Goal: Transaction & Acquisition: Subscribe to service/newsletter

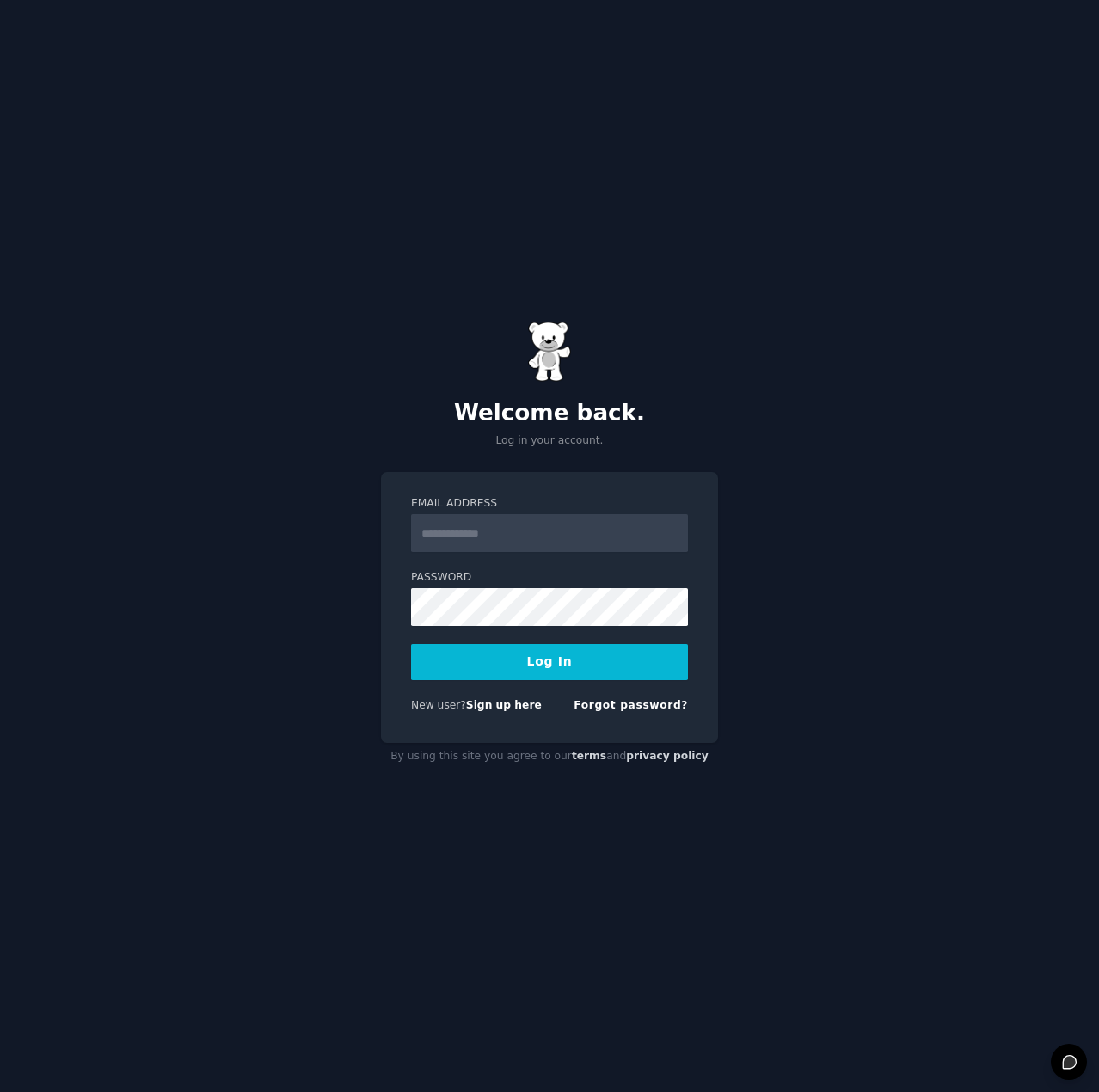
click at [454, 223] on div "Welcome back. Log in your account. Email Address Password Log In New user? Sign…" at bounding box center [550, 546] width 1099 height 1092
click at [518, 709] on link "Sign up here" at bounding box center [504, 705] width 76 height 12
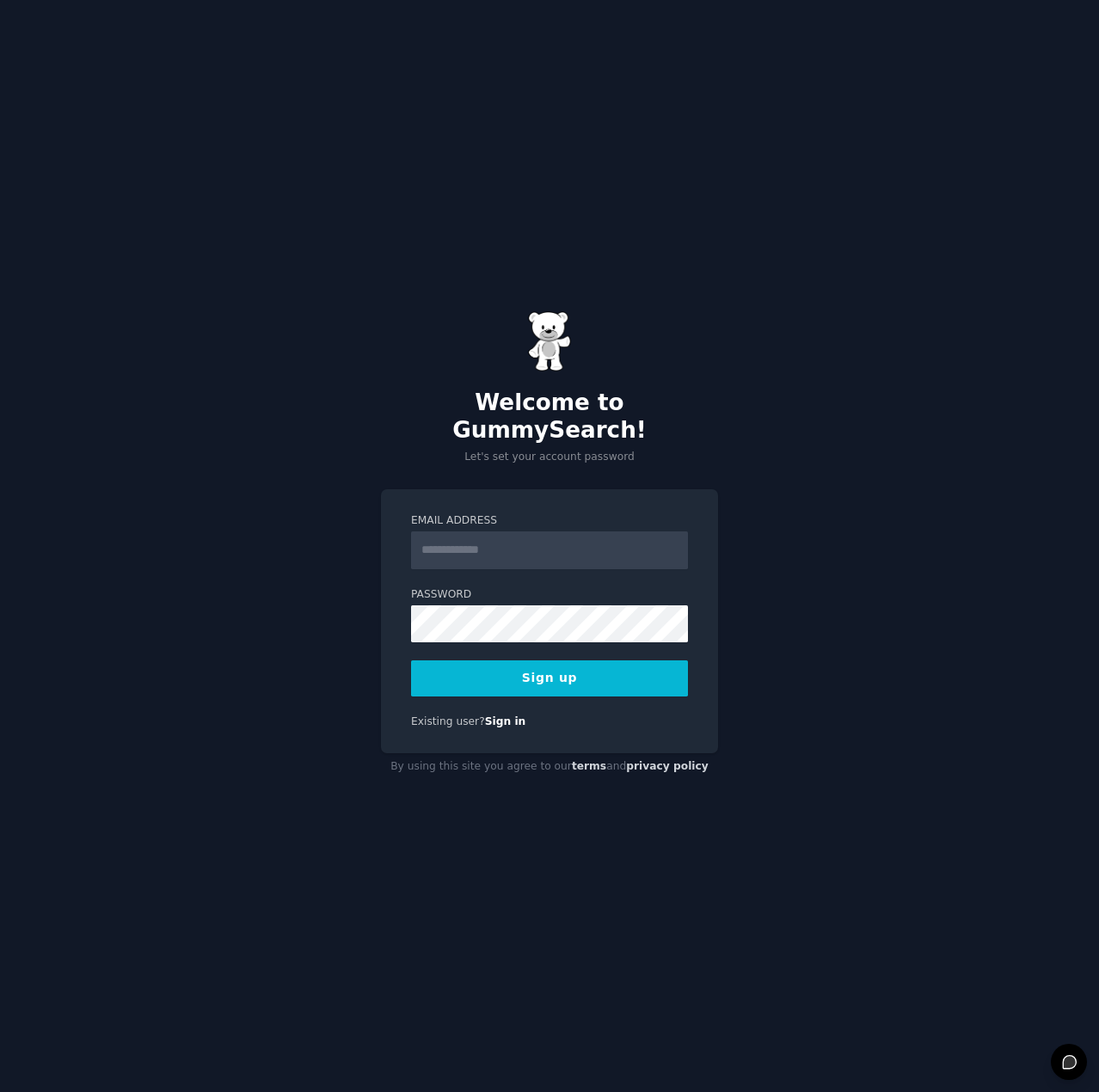
click at [499, 538] on input "Email Address" at bounding box center [550, 550] width 277 height 38
type input "**********"
drag, startPoint x: 981, startPoint y: 416, endPoint x: 826, endPoint y: 492, distance: 172.6
click at [976, 419] on div "**********" at bounding box center [550, 546] width 1099 height 1092
click at [777, 455] on div "**********" at bounding box center [550, 546] width 1099 height 1092
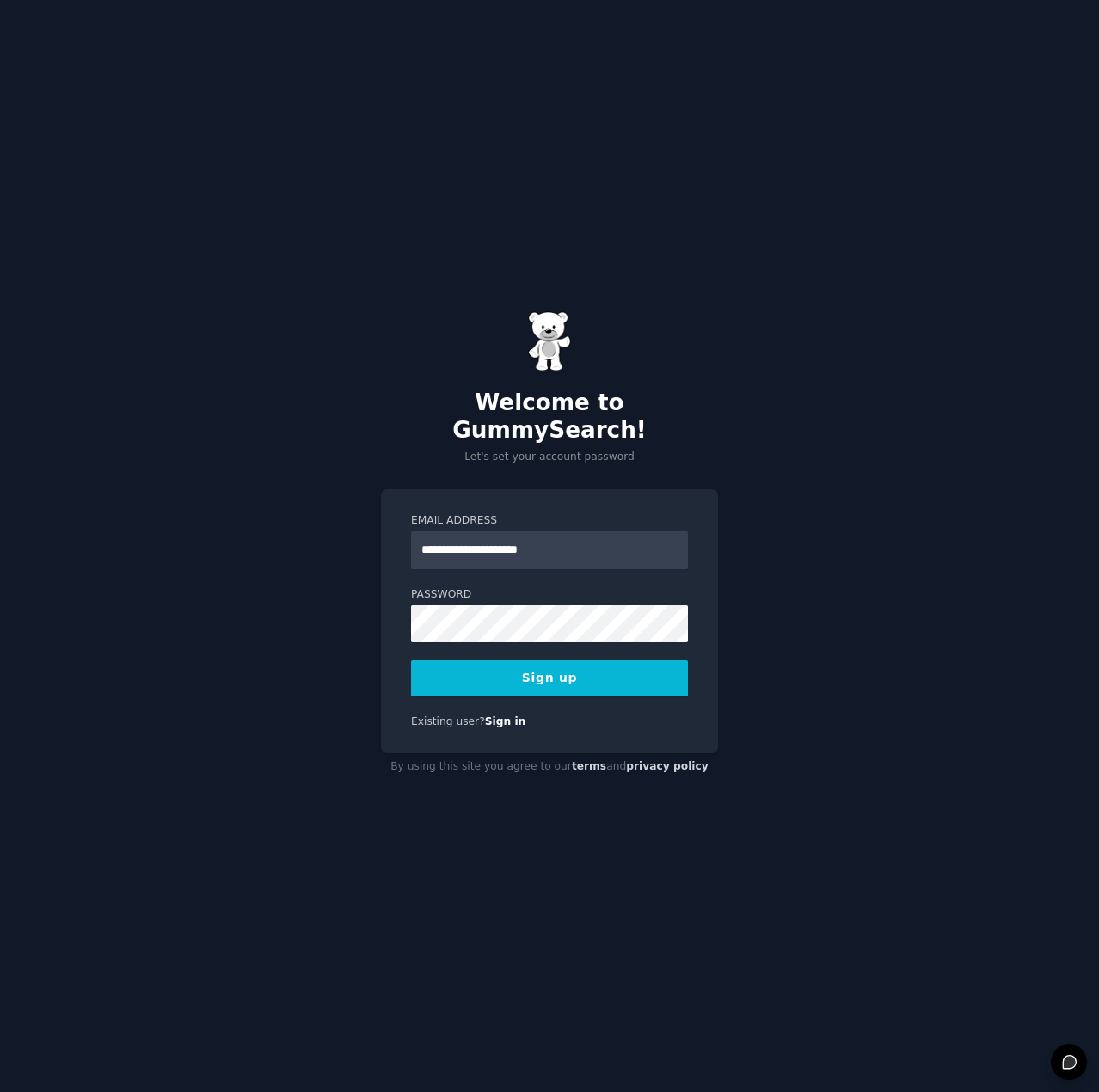
click at [512, 666] on button "Sign up" at bounding box center [550, 678] width 277 height 36
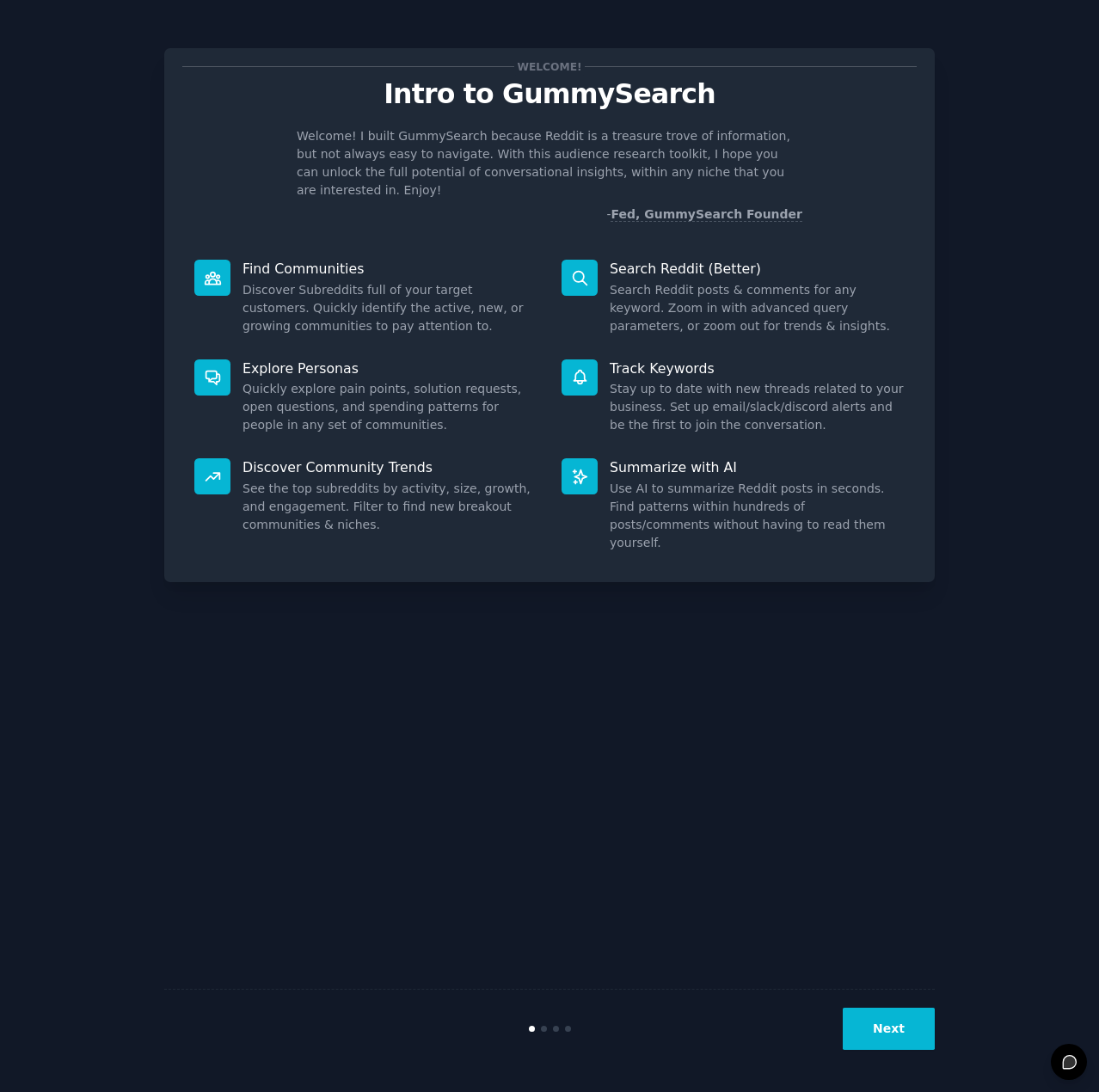
click at [886, 1033] on button "Next" at bounding box center [888, 1029] width 92 height 42
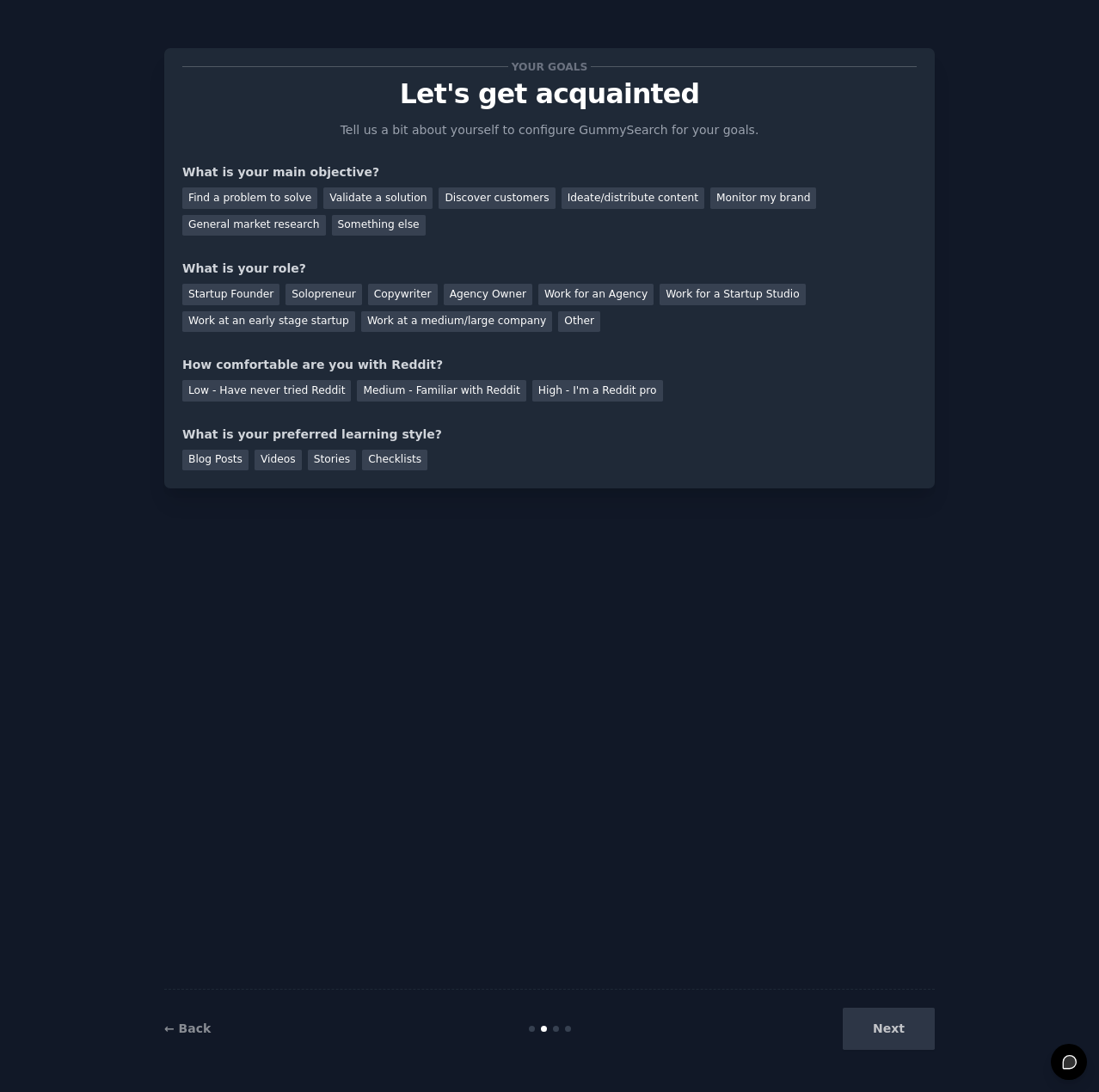
click at [884, 1029] on div "Next" at bounding box center [806, 1029] width 257 height 42
click at [232, 200] on div "Find a problem to solve" at bounding box center [249, 198] width 135 height 21
click at [365, 200] on div "Validate a solution" at bounding box center [378, 198] width 109 height 21
click at [282, 199] on div "Find a problem to solve" at bounding box center [249, 198] width 135 height 21
click at [558, 318] on div "Other" at bounding box center [579, 322] width 42 height 21
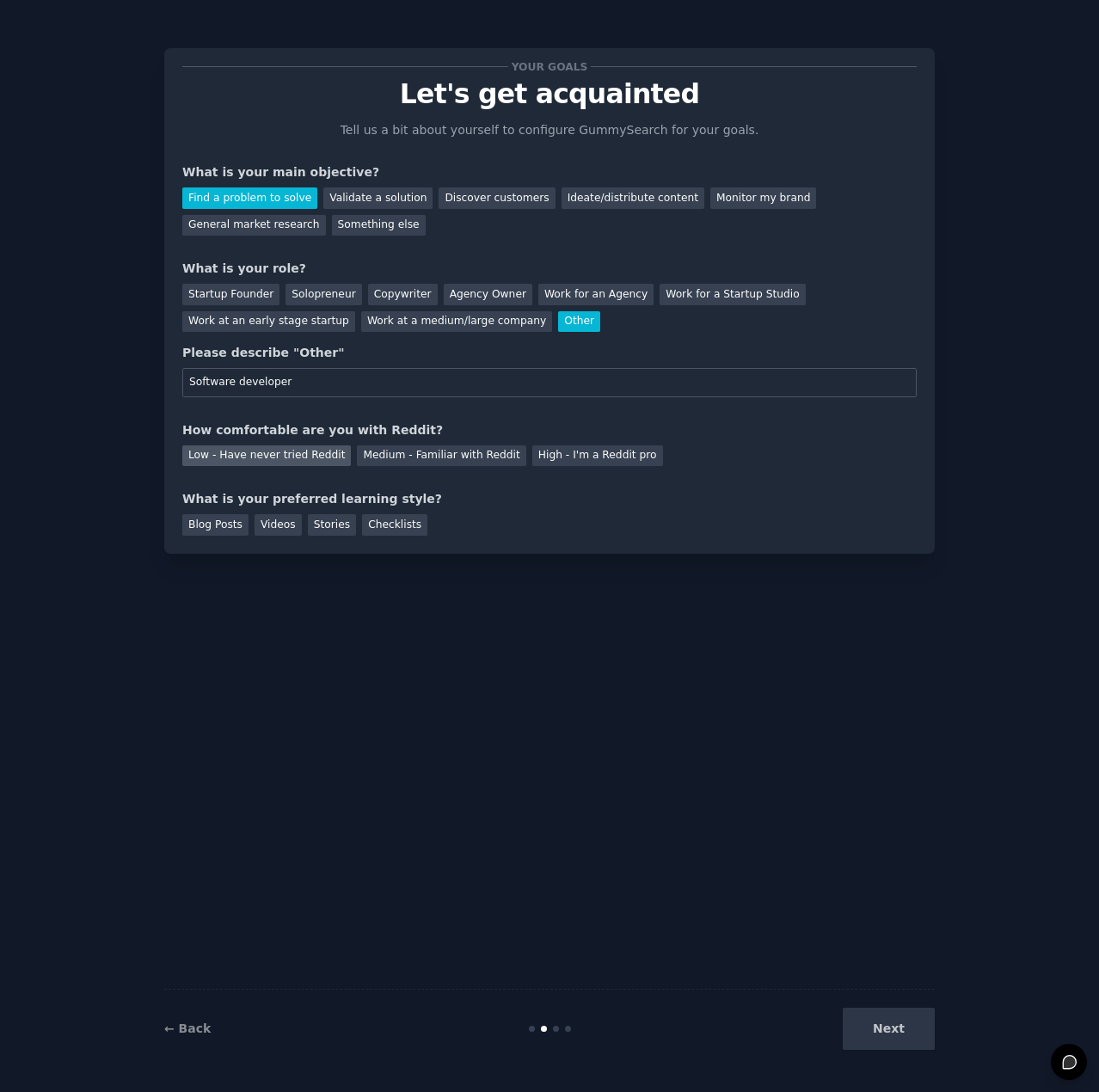
type input "Software developer"
click at [306, 461] on div "Low - Have never tried Reddit" at bounding box center [266, 455] width 168 height 21
click at [270, 523] on div "Videos" at bounding box center [278, 525] width 47 height 21
click at [880, 1025] on button "Next" at bounding box center [888, 1029] width 92 height 42
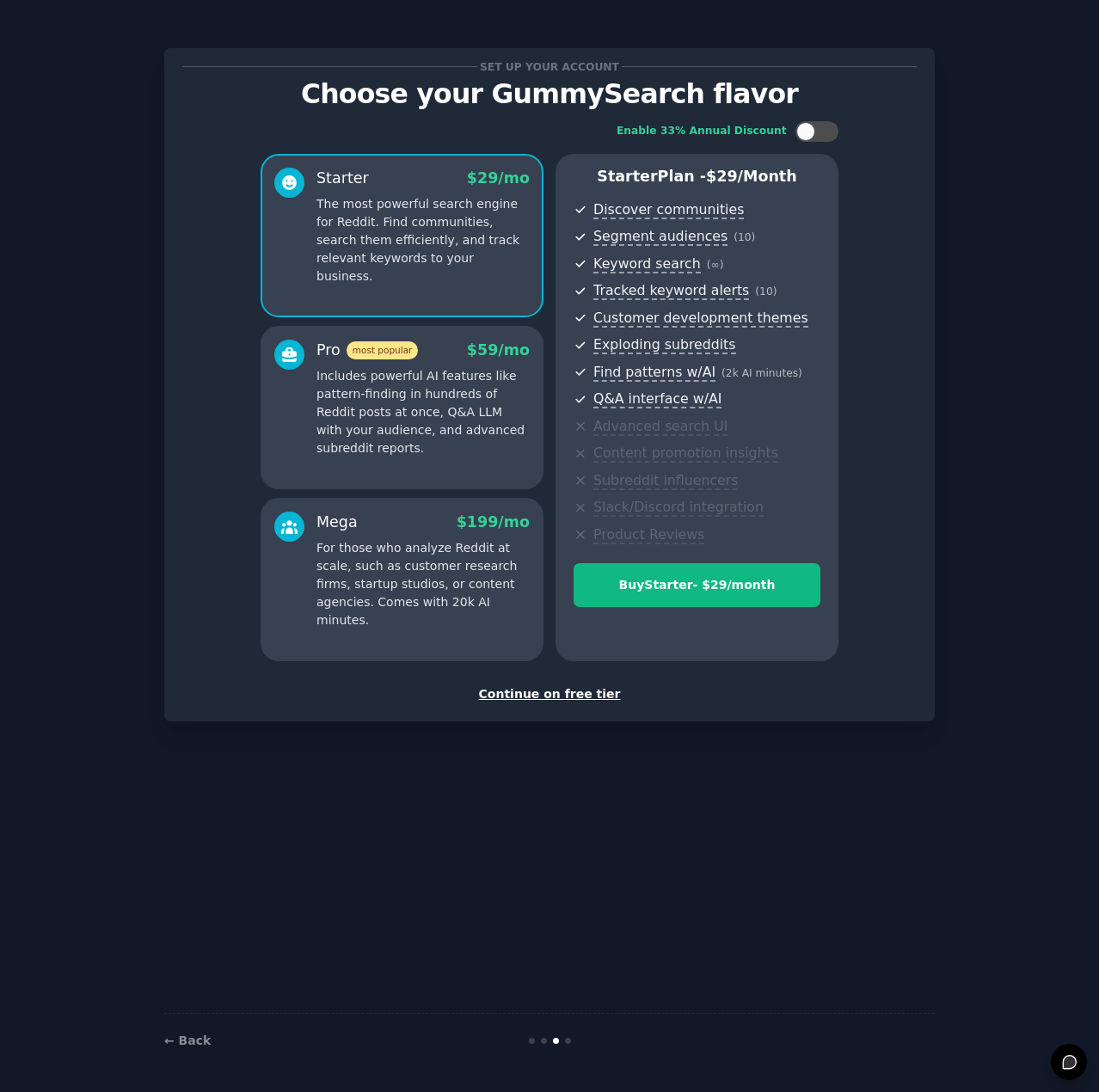
click at [591, 698] on div "Continue on free tier" at bounding box center [549, 695] width 734 height 18
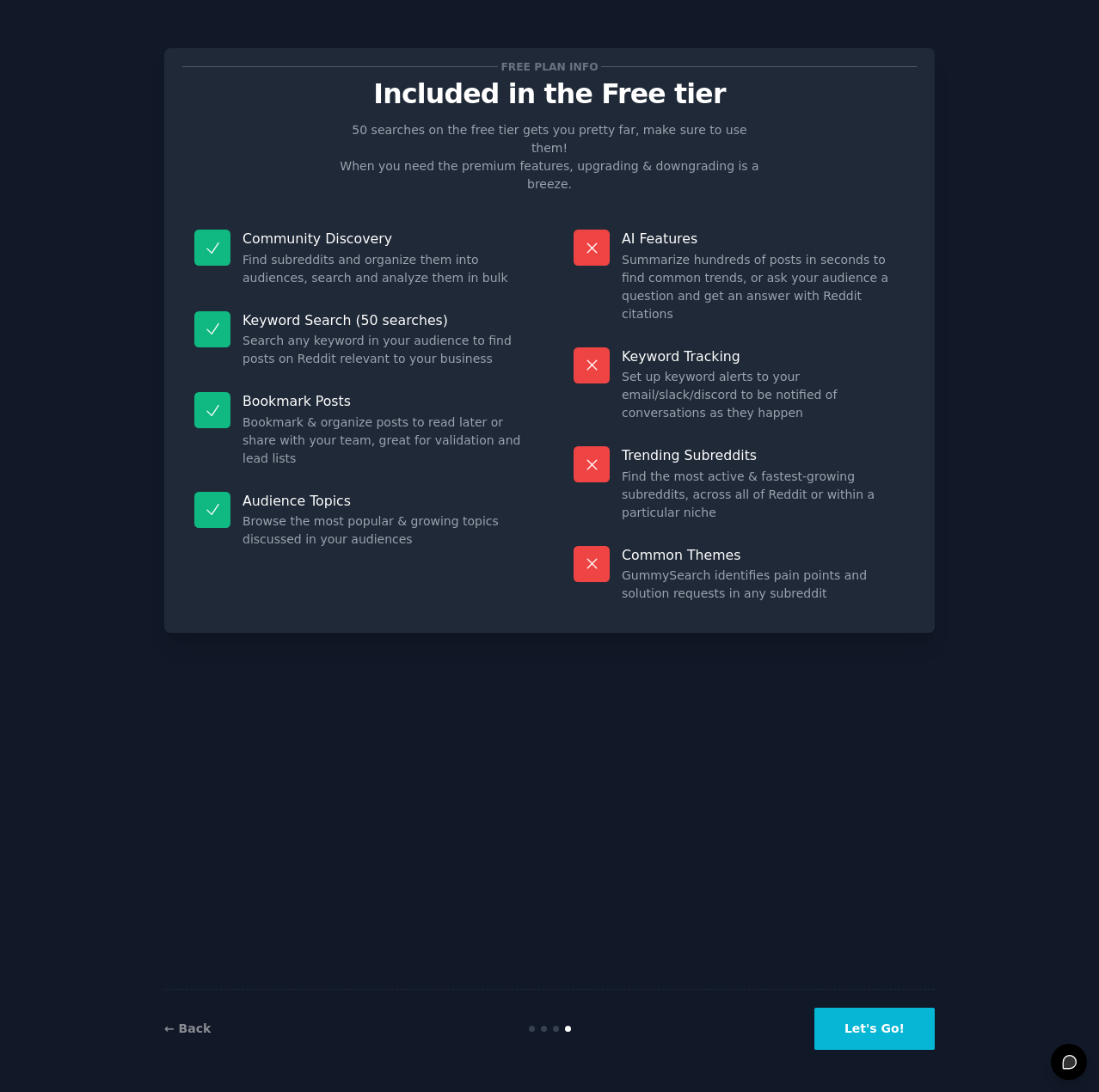
click at [866, 1024] on button "Let's Go!" at bounding box center [875, 1029] width 120 height 42
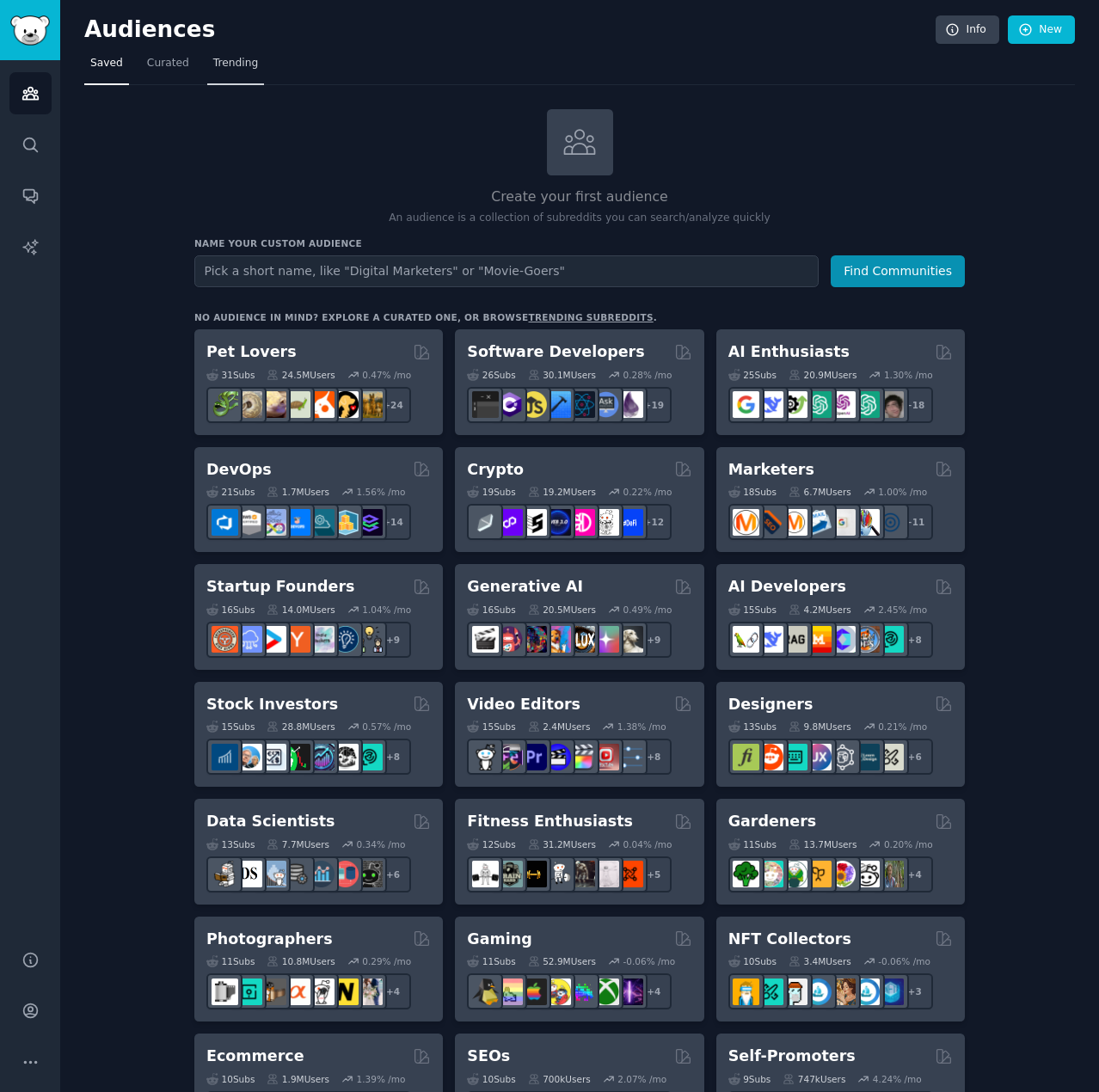
click at [243, 62] on span "Trending" at bounding box center [236, 64] width 44 height 16
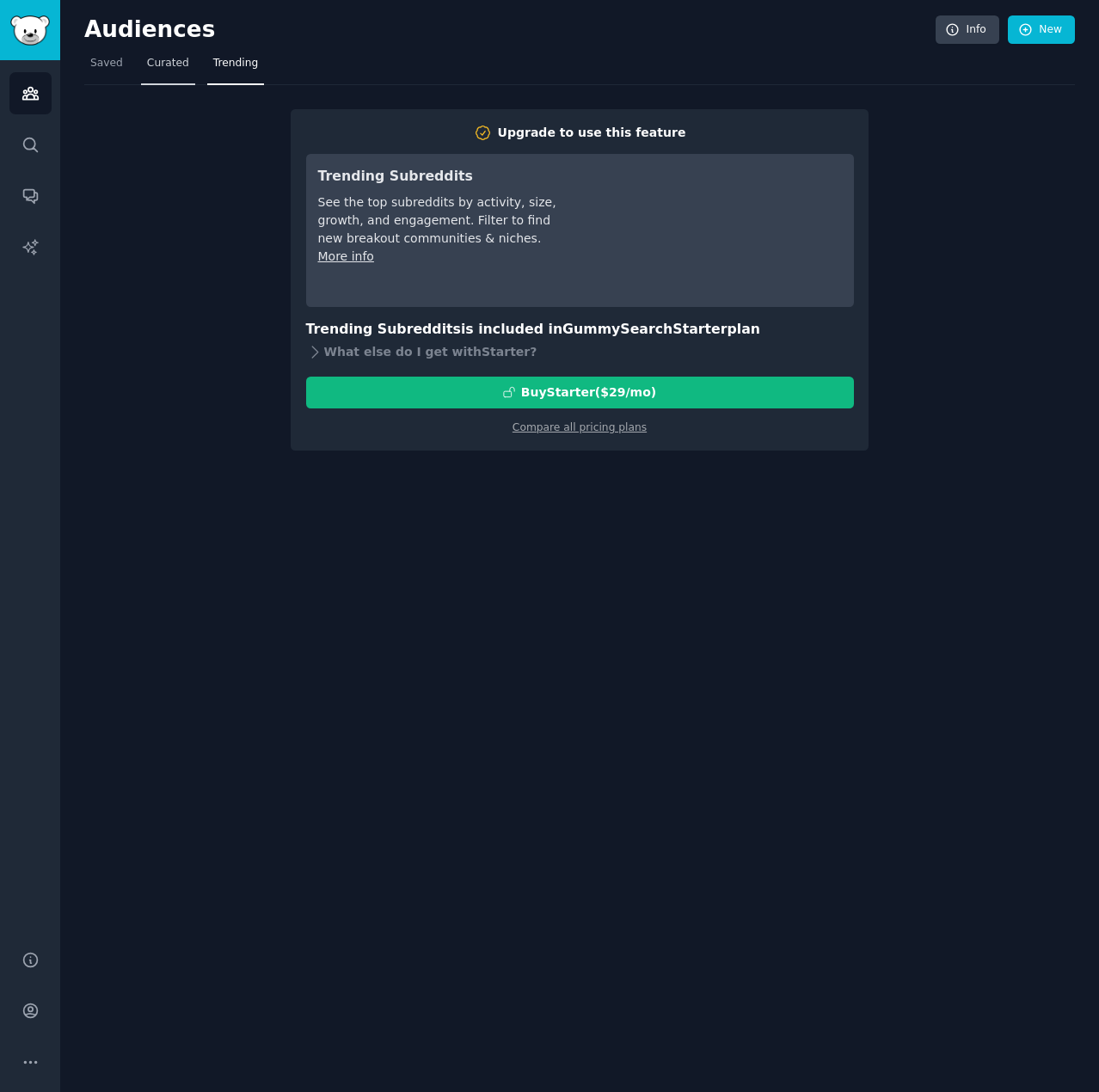
click at [172, 68] on span "Curated" at bounding box center [168, 64] width 42 height 16
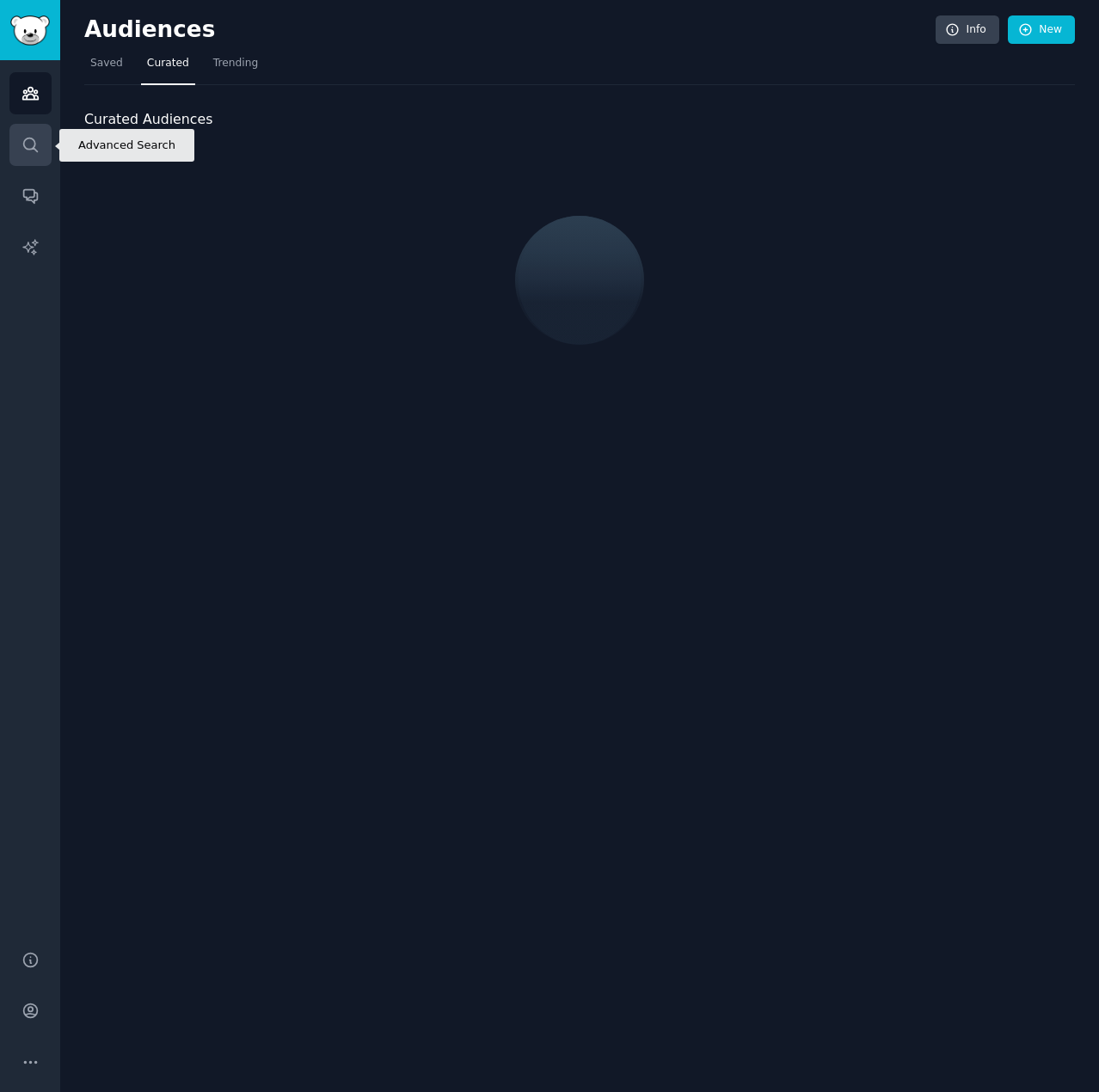
click at [36, 143] on icon "Sidebar" at bounding box center [30, 145] width 18 height 18
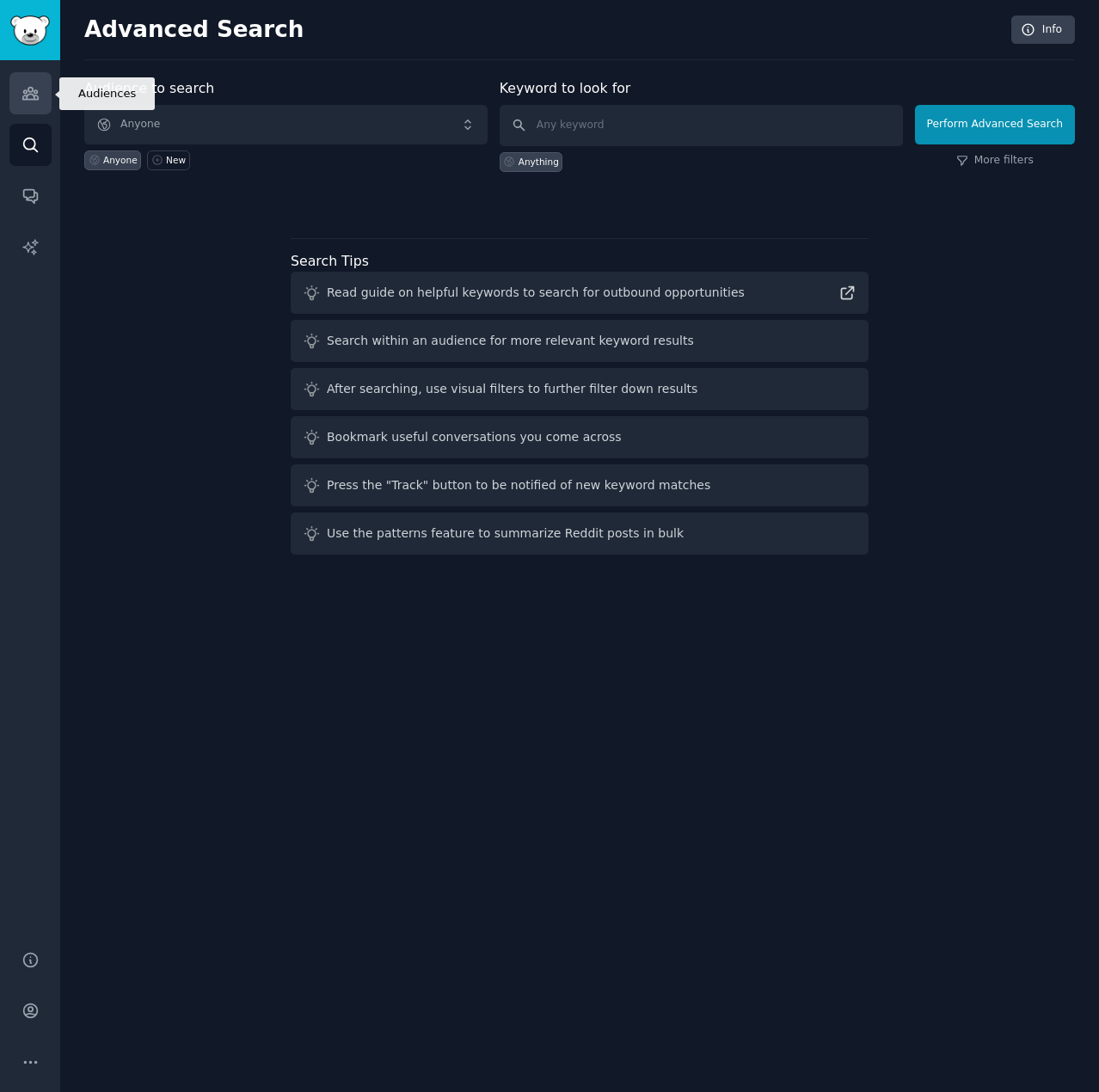
click at [31, 97] on icon "Sidebar" at bounding box center [30, 93] width 18 height 18
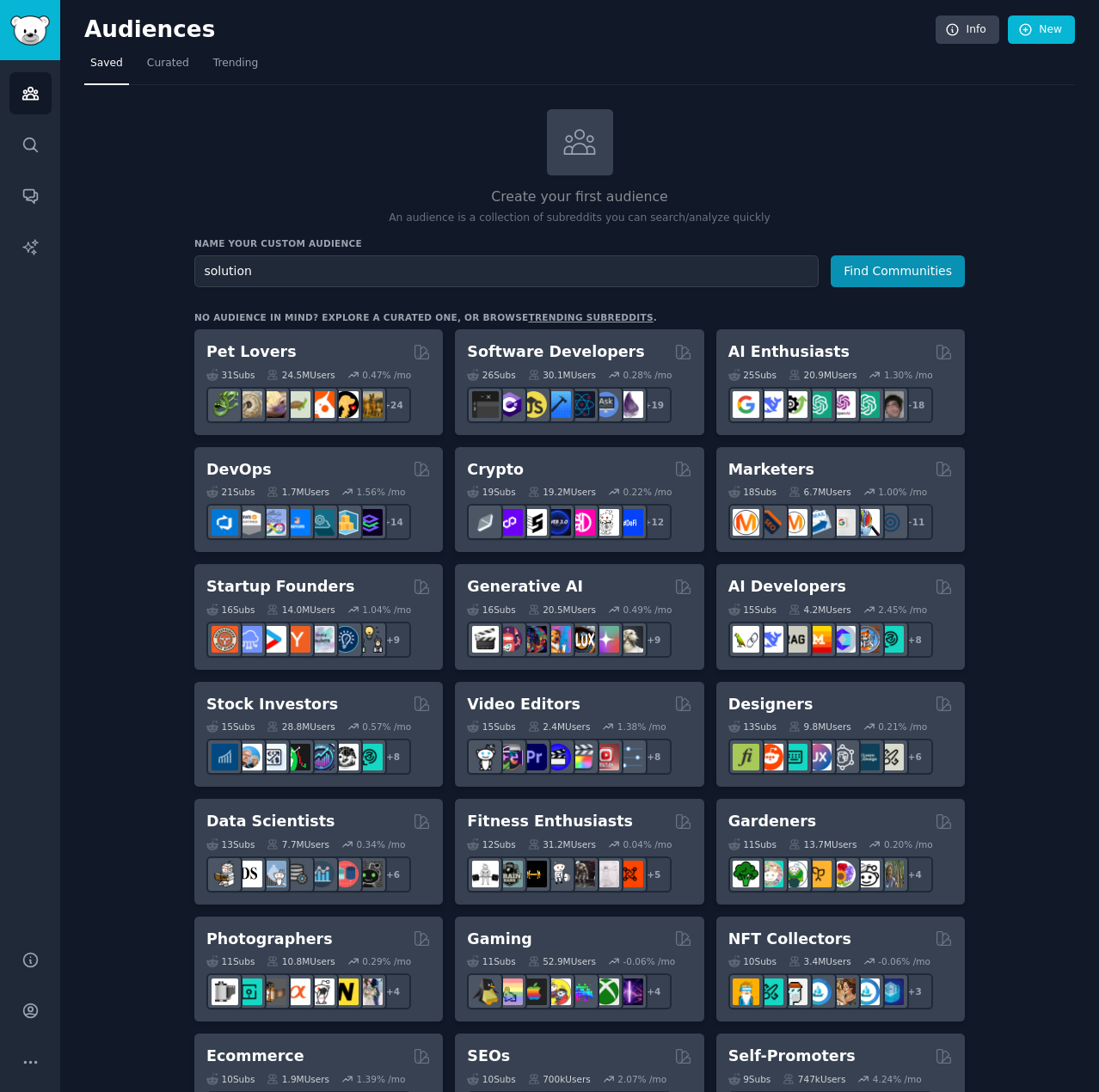
type input "solution"
click at [830, 255] on button "Find Communities" at bounding box center [897, 271] width 134 height 31
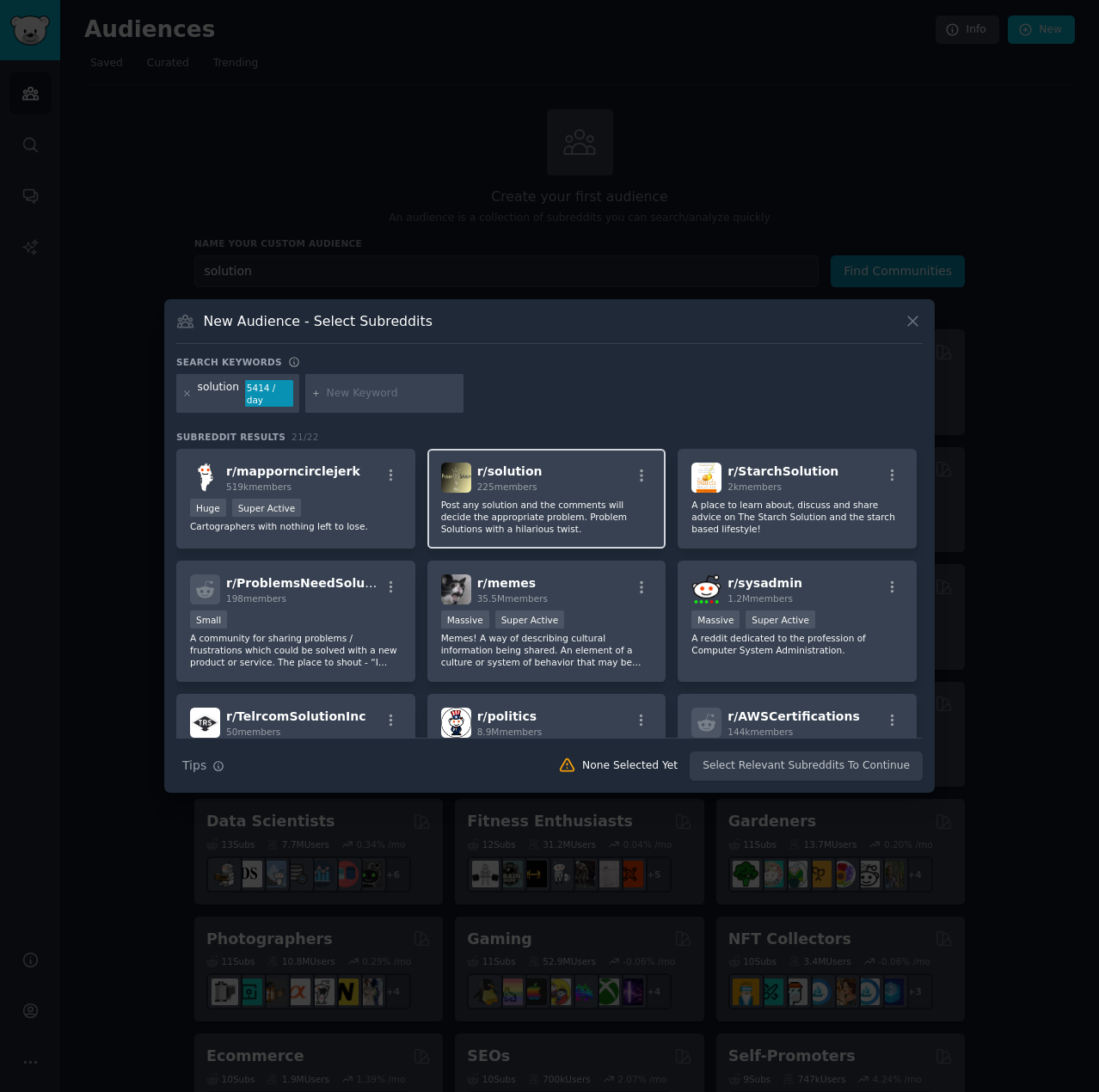
click at [528, 468] on span "r/ solution" at bounding box center [510, 471] width 66 height 14
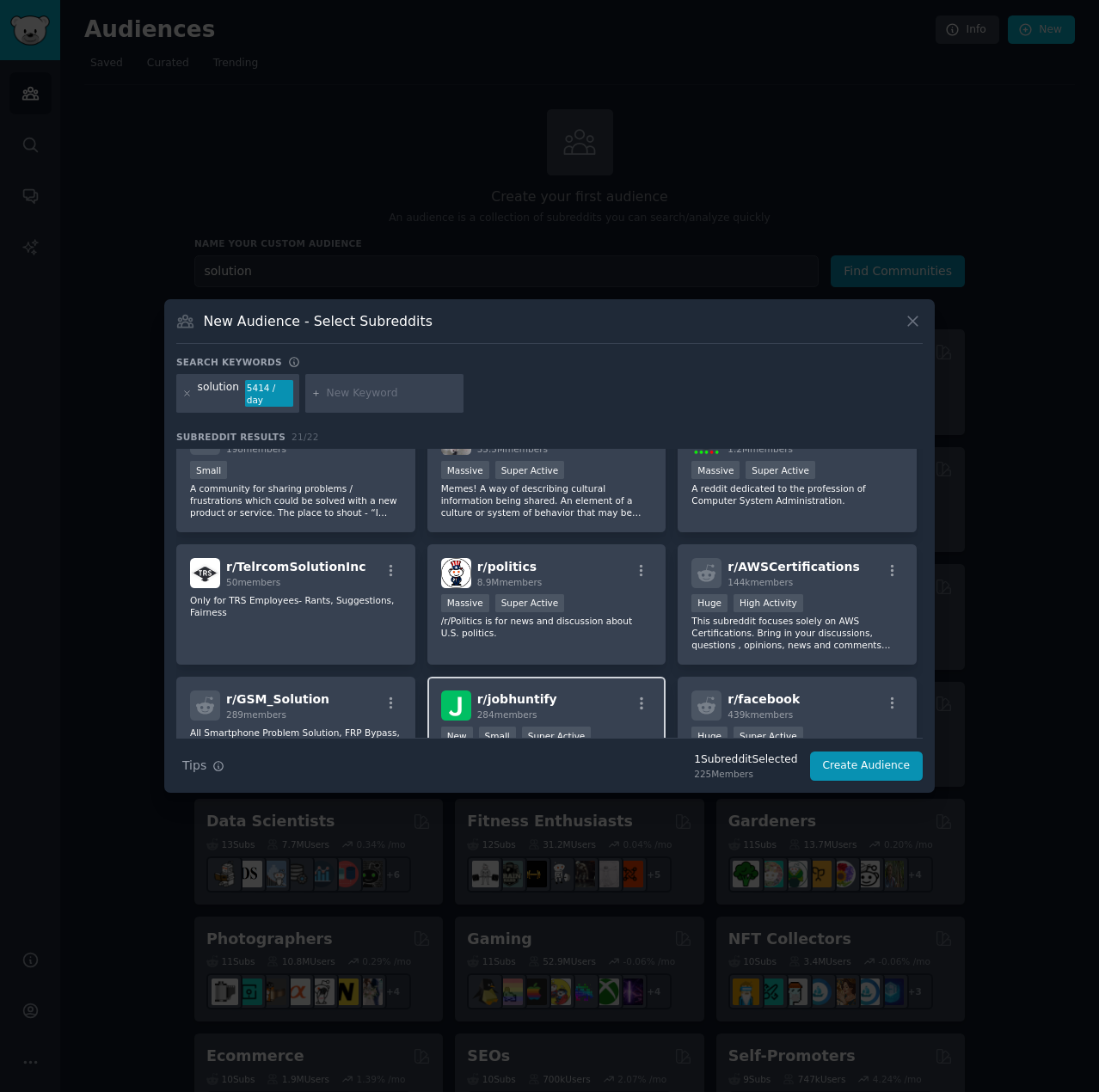
scroll to position [344, 0]
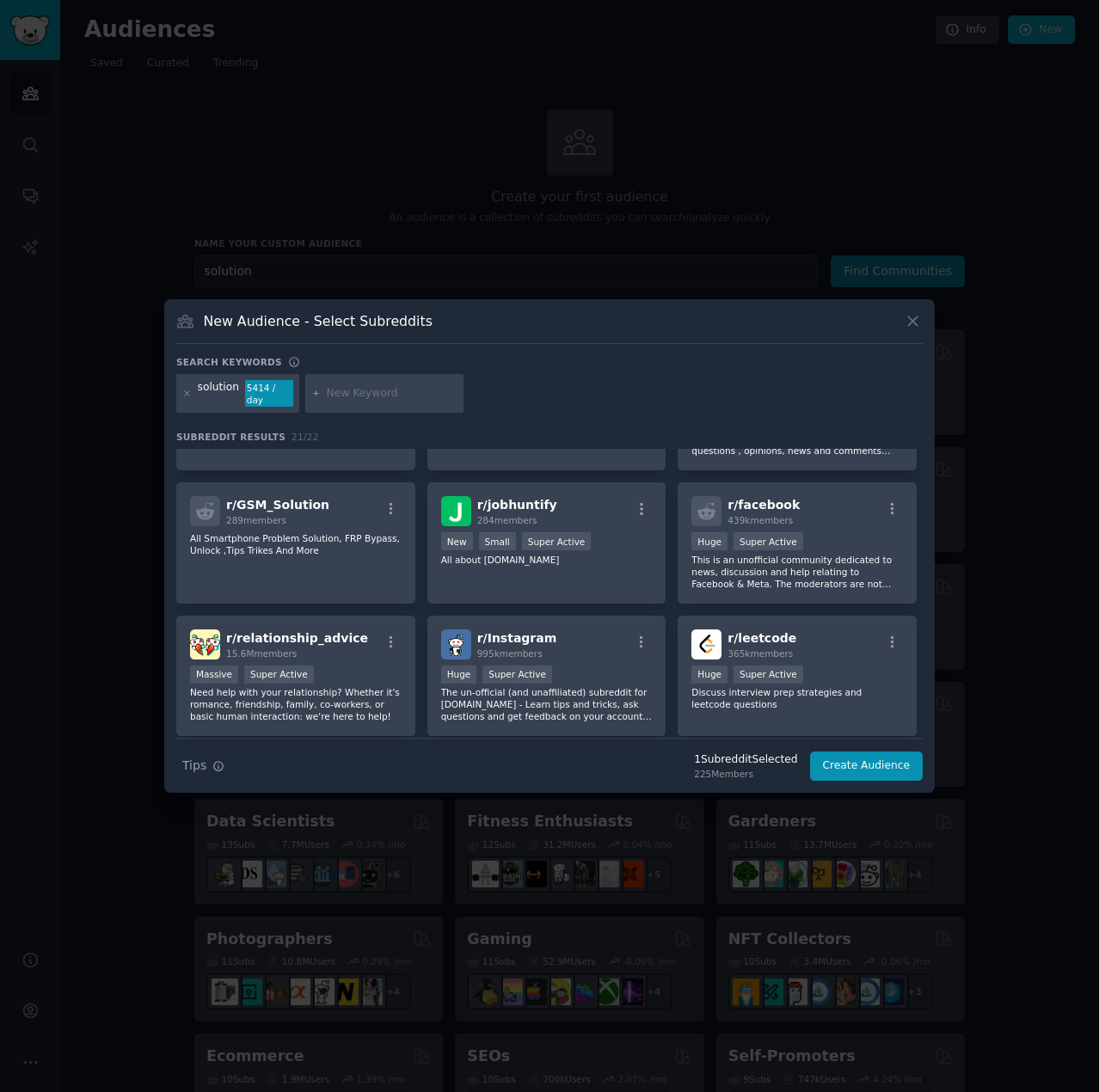
click at [776, 211] on div at bounding box center [550, 546] width 1099 height 1092
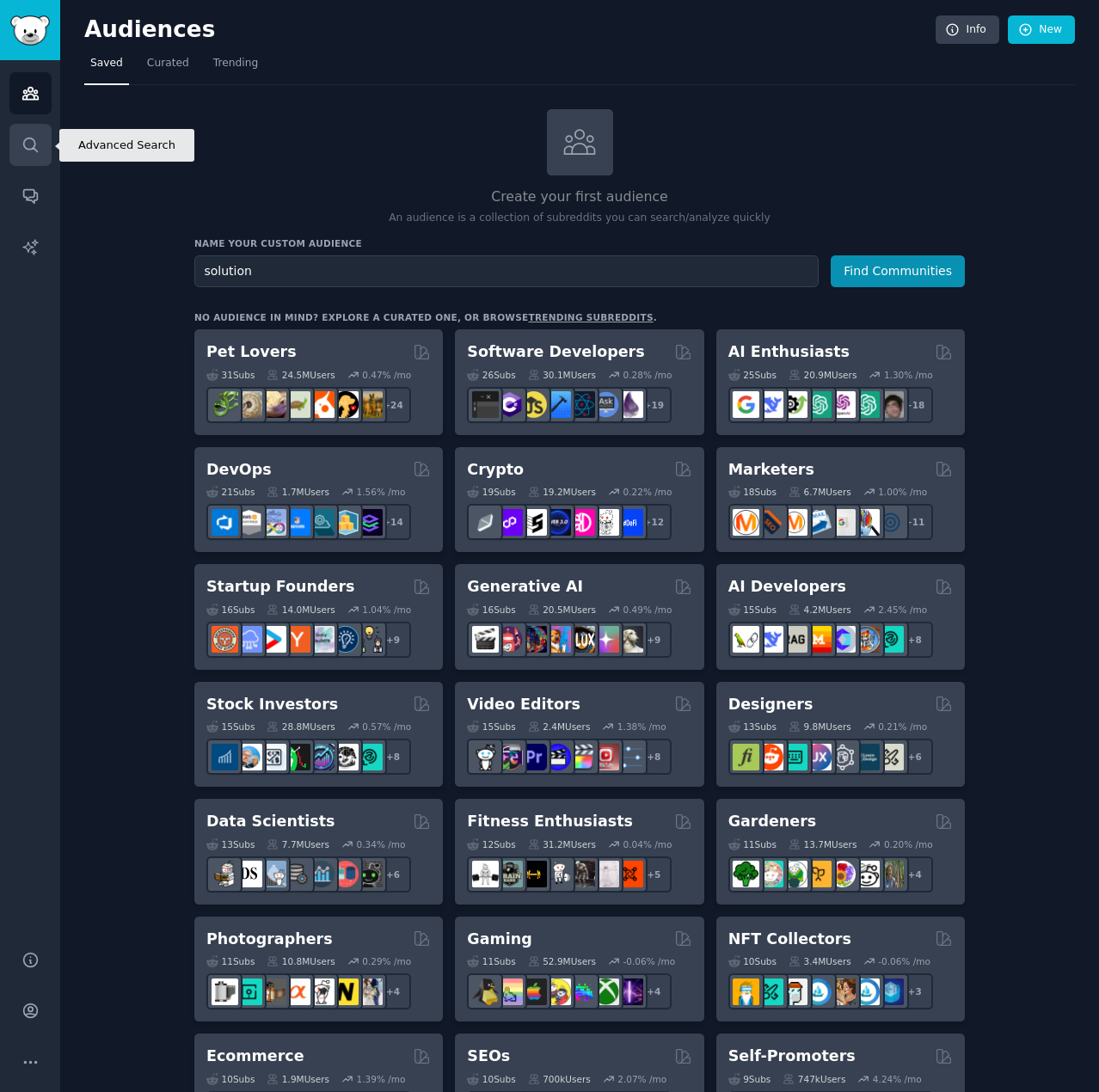
click at [38, 147] on icon "Sidebar" at bounding box center [30, 145] width 18 height 18
